Goal: Task Accomplishment & Management: Complete application form

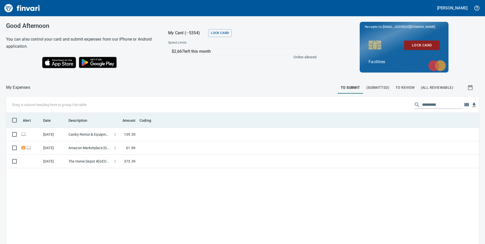
scroll to position [185, 465]
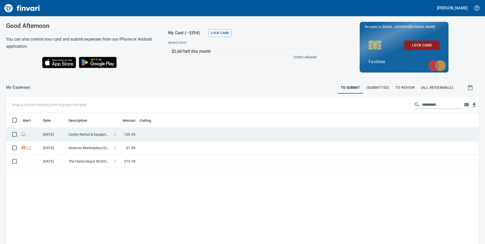
click at [159, 135] on td at bounding box center [201, 134] width 127 height 13
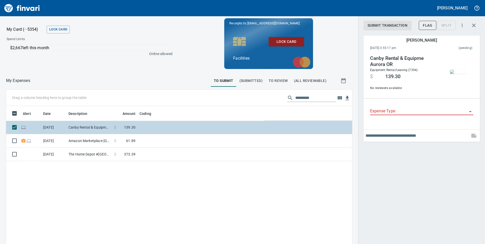
scroll to position [185, 339]
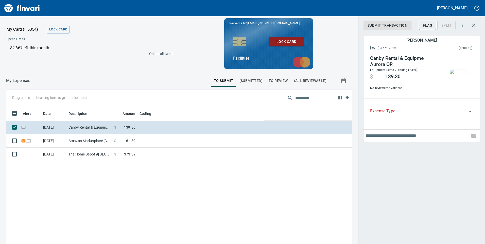
click at [460, 70] on img "button" at bounding box center [458, 72] width 16 height 4
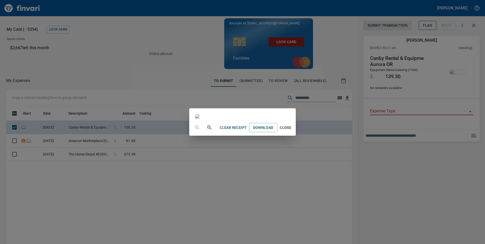
click at [292, 131] on span "Close" at bounding box center [286, 128] width 12 height 6
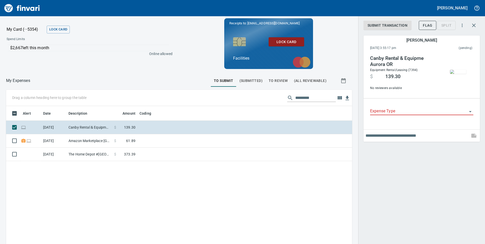
click at [390, 110] on input "Expense Type" at bounding box center [418, 111] width 97 height 7
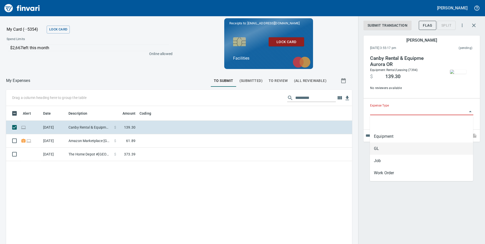
click at [380, 151] on li "GL" at bounding box center [421, 149] width 103 height 12
type input "**"
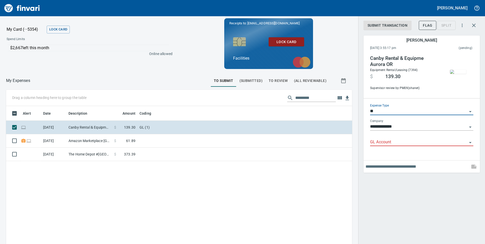
click at [381, 142] on input "GL Account" at bounding box center [418, 142] width 97 height 7
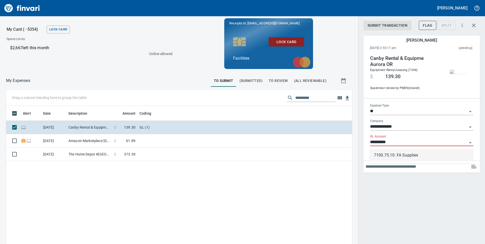
drag, startPoint x: 424, startPoint y: 157, endPoint x: 422, endPoint y: 133, distance: 23.7
click at [424, 157] on li "7100.75.10: FA Supplies" at bounding box center [421, 155] width 103 height 12
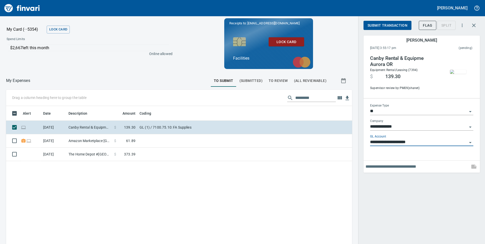
type input "**********"
click at [399, 27] on span "Submit Transaction" at bounding box center [388, 25] width 40 height 6
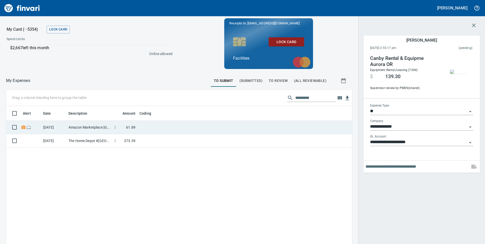
click at [188, 128] on td at bounding box center [201, 127] width 127 height 13
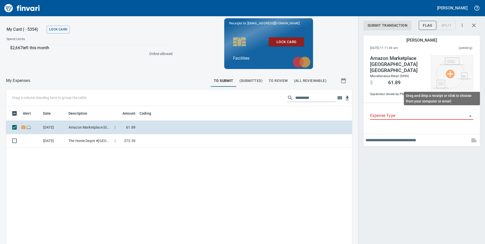
click at [458, 75] on img at bounding box center [452, 73] width 38 height 31
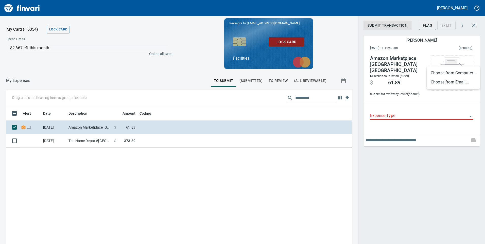
click at [441, 81] on li "Choose from Email..." at bounding box center [453, 82] width 53 height 9
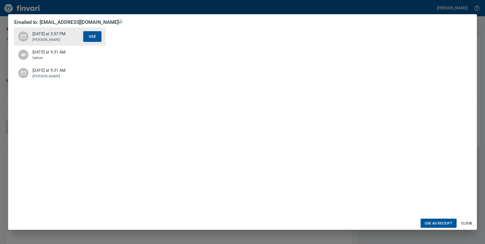
click at [55, 56] on p "Deliver" at bounding box center [57, 57] width 51 height 5
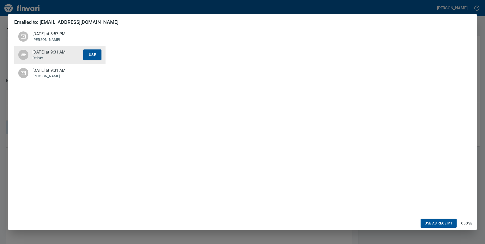
scroll to position [76, 0]
click at [431, 223] on span "Use as Receipt" at bounding box center [439, 223] width 28 height 6
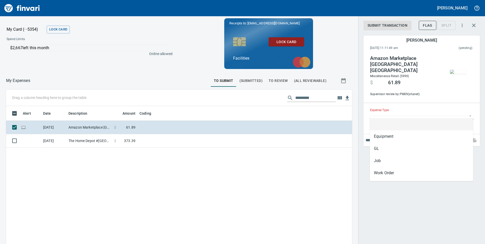
scroll to position [185, 339]
click at [394, 112] on input "Expense Type" at bounding box center [418, 115] width 97 height 7
click at [379, 147] on li "GL" at bounding box center [421, 149] width 103 height 12
type input "**"
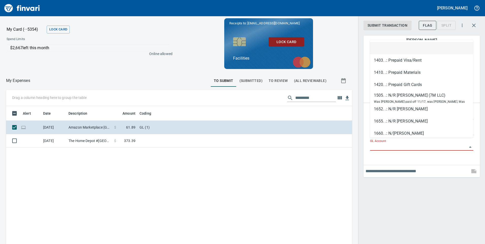
click at [381, 143] on input "GL Account" at bounding box center [418, 146] width 97 height 7
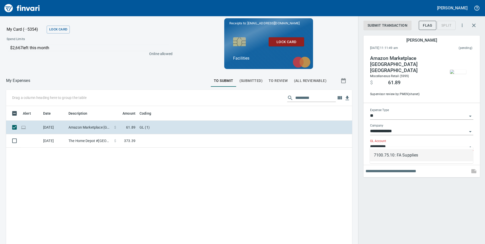
click at [406, 156] on li "7100.75.10: FA Supplies" at bounding box center [421, 155] width 103 height 12
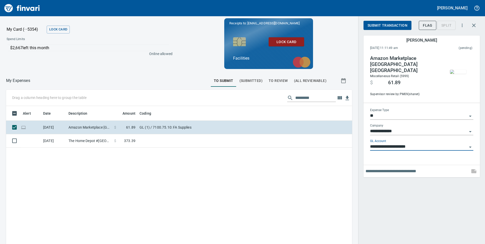
type input "**********"
click at [386, 24] on span "Submit Transaction" at bounding box center [388, 25] width 40 height 6
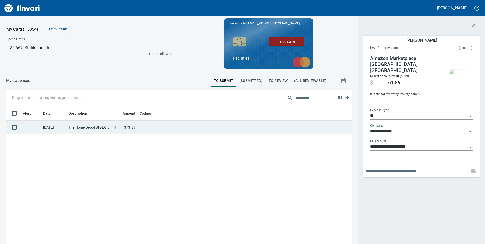
click at [190, 131] on td at bounding box center [201, 127] width 127 height 13
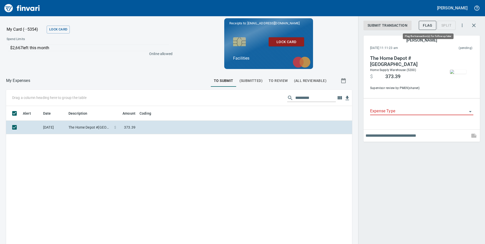
scroll to position [185, 339]
click at [455, 26] on div "Split" at bounding box center [447, 25] width 18 height 4
click at [448, 26] on div "Split" at bounding box center [447, 25] width 18 height 4
click at [248, 199] on div "Alert Date Description Amount Coding [DATE] The Home Depot #4718 [GEOGRAPHIC_DA…" at bounding box center [179, 200] width 346 height 189
